Goal: Find specific page/section: Find specific page/section

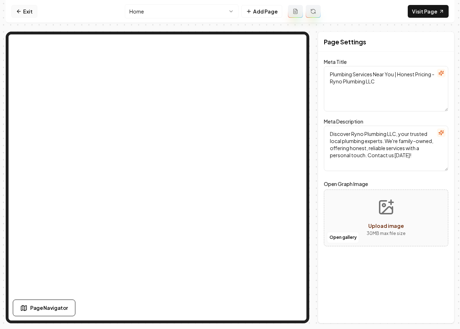
click at [26, 10] on link "Exit" at bounding box center [24, 11] width 26 height 13
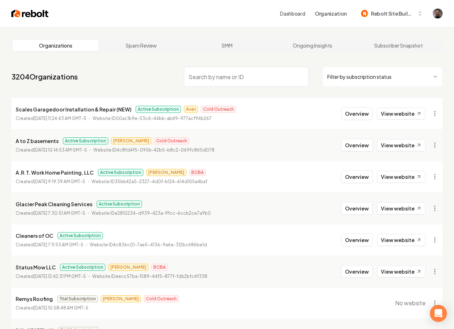
click at [199, 78] on input "search" at bounding box center [246, 77] width 125 height 20
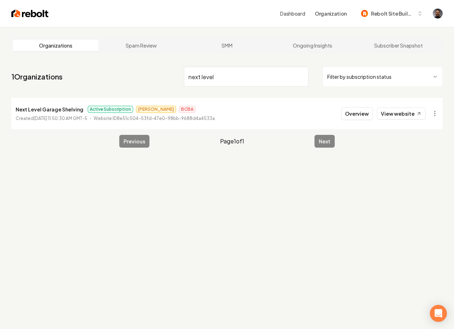
type input "next level"
click at [58, 113] on p "Next Level Garage Shelving" at bounding box center [50, 109] width 68 height 9
click at [357, 112] on button "Overview" at bounding box center [357, 113] width 32 height 13
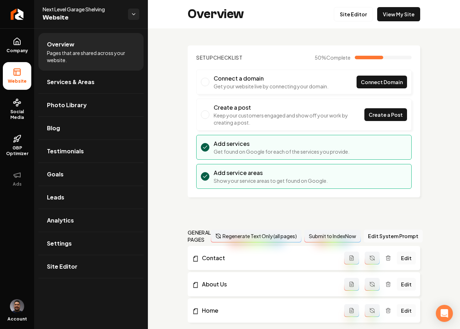
click at [409, 23] on div "Overview Site Editor View My Site" at bounding box center [304, 14] width 312 height 28
click at [405, 18] on link "View My Site" at bounding box center [398, 14] width 43 height 14
